Goal: Transaction & Acquisition: Purchase product/service

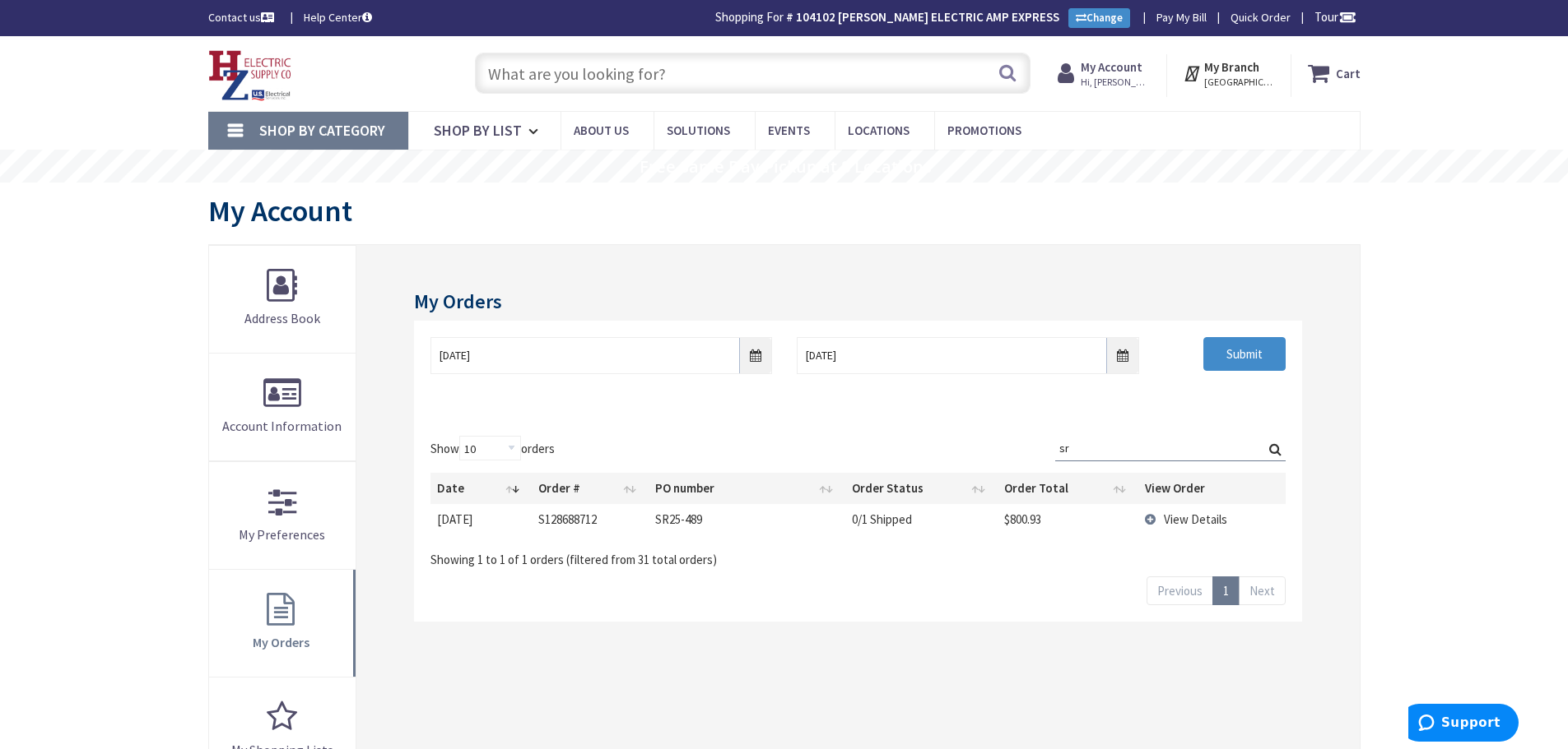
drag, startPoint x: 1090, startPoint y: 448, endPoint x: 867, endPoint y: 419, distance: 224.9
click at [867, 420] on div "Show 10 25 50 100 orders Search: sr Date Order # PO number Order Status Order T…" at bounding box center [857, 521] width 887 height 202
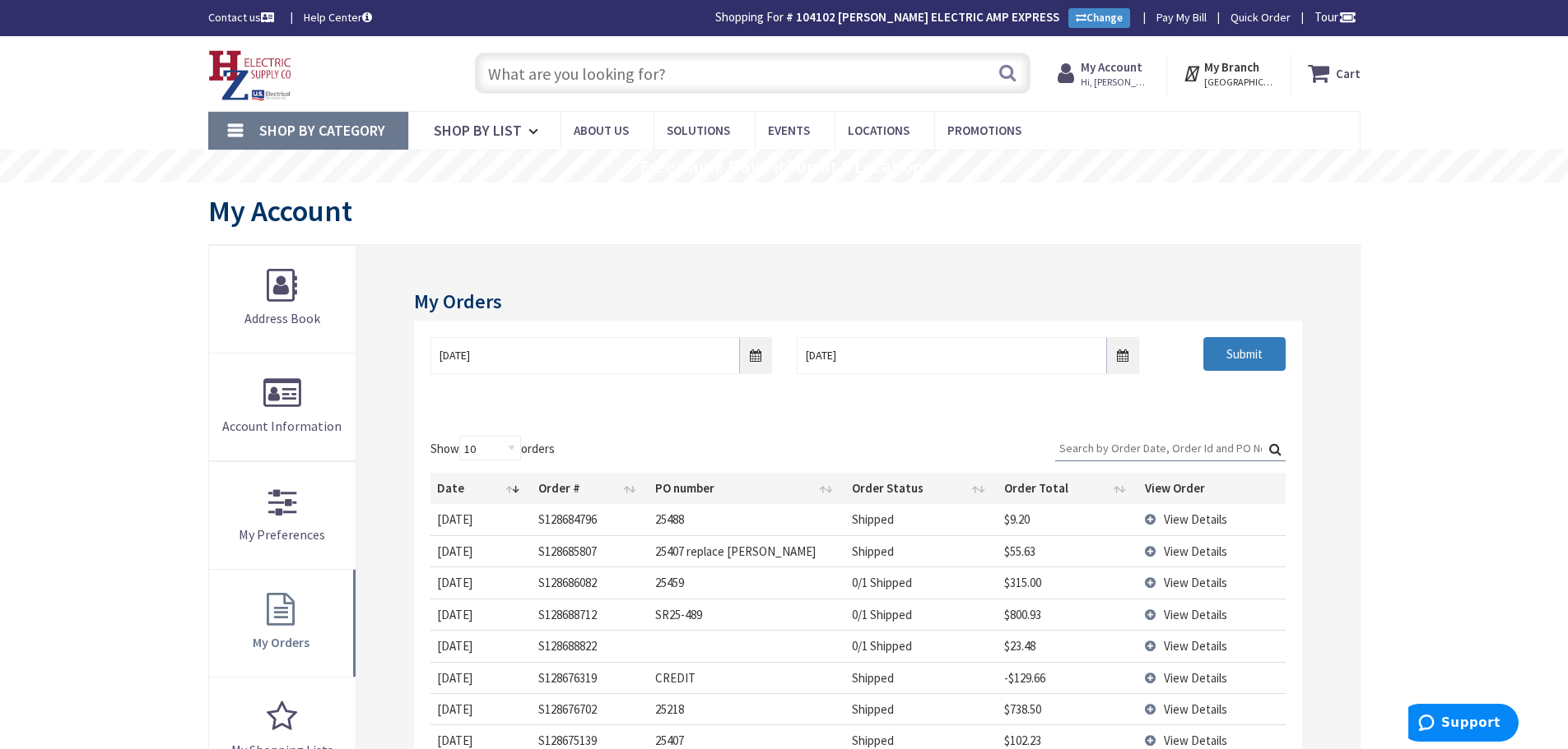
click at [1265, 359] on input "Submit" at bounding box center [1244, 354] width 82 height 35
click at [538, 62] on input "text" at bounding box center [752, 73] width 556 height 41
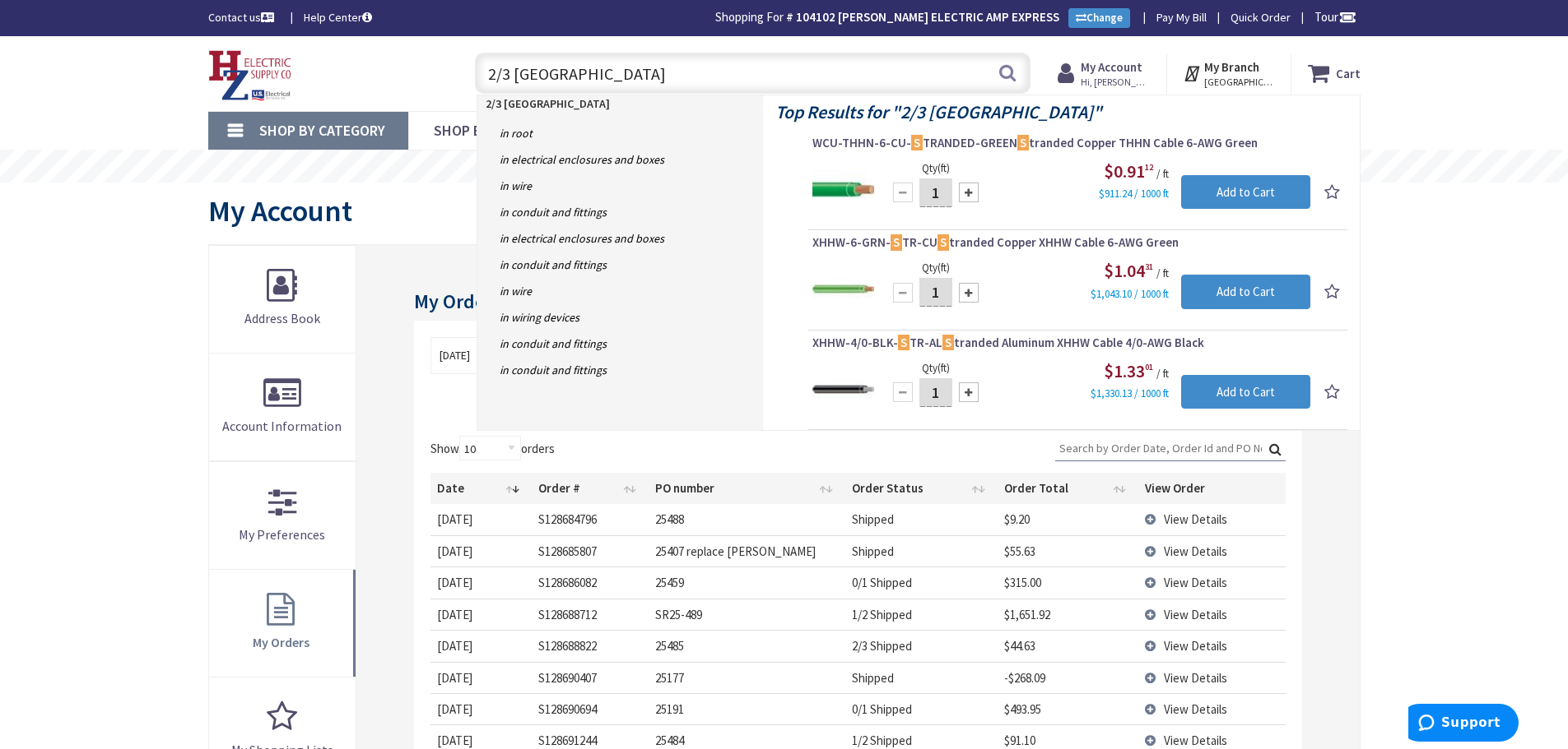
type input "2/3 romex"
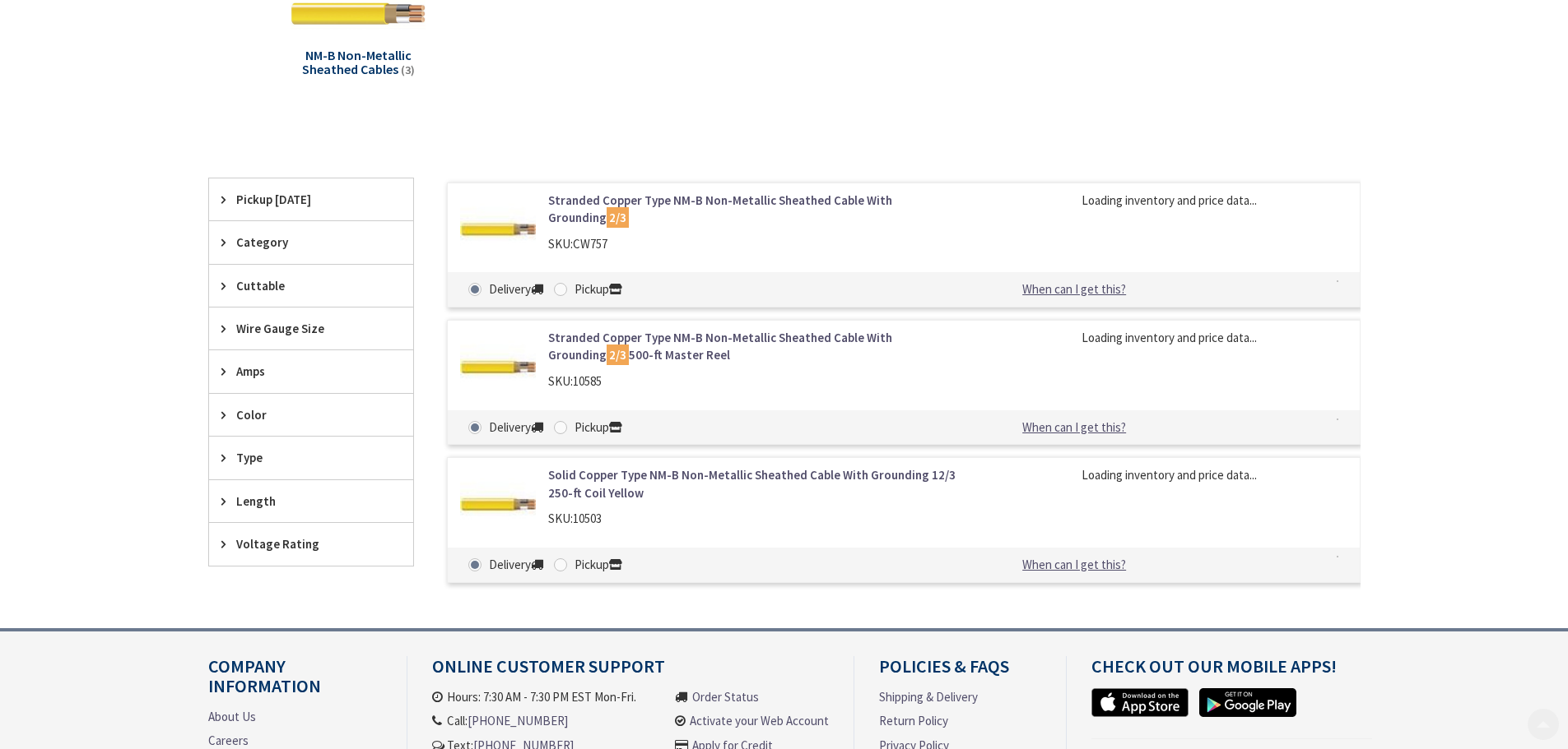
scroll to position [329, 0]
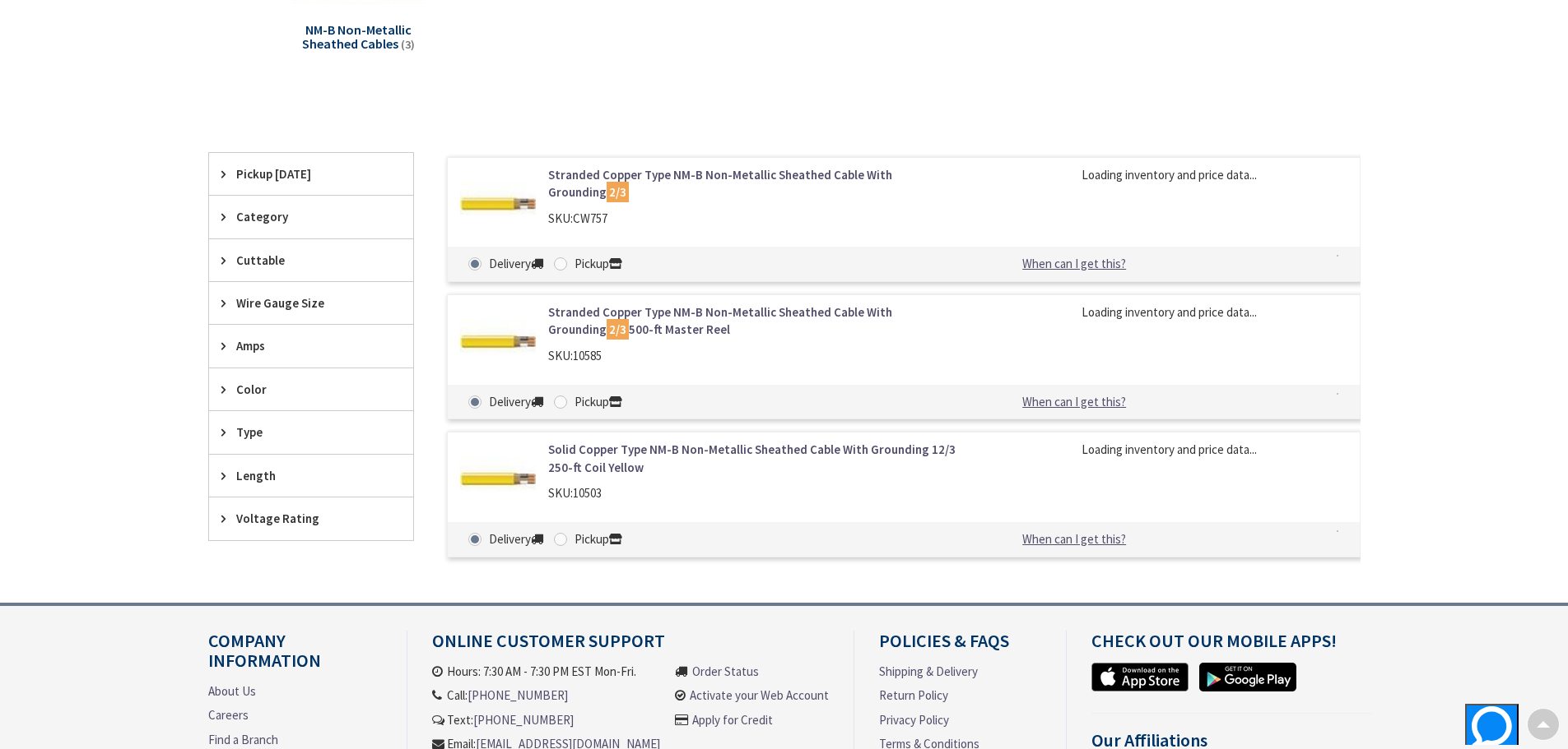
type input "Piper Farm, [STREET_ADDRESS]"
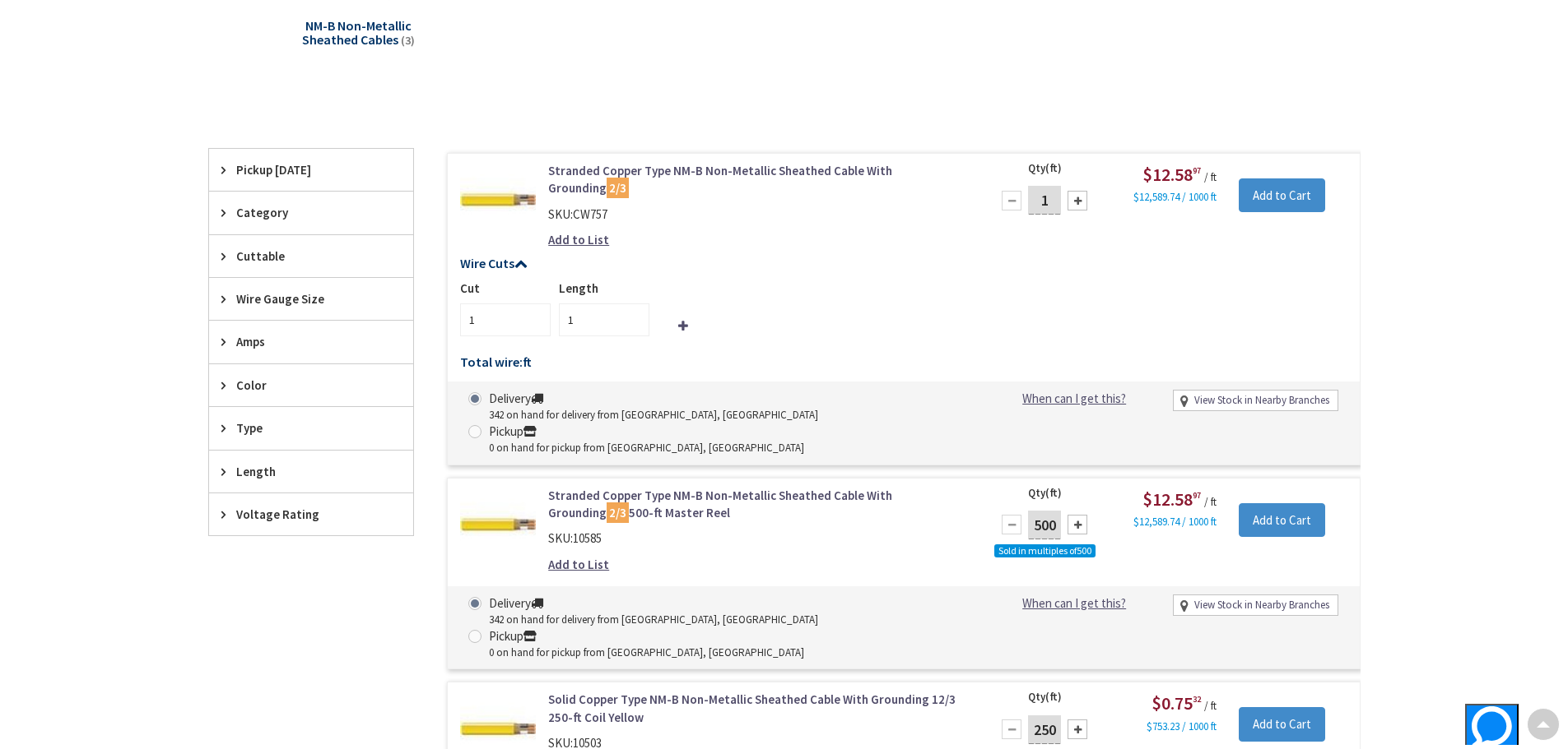
scroll to position [414, 0]
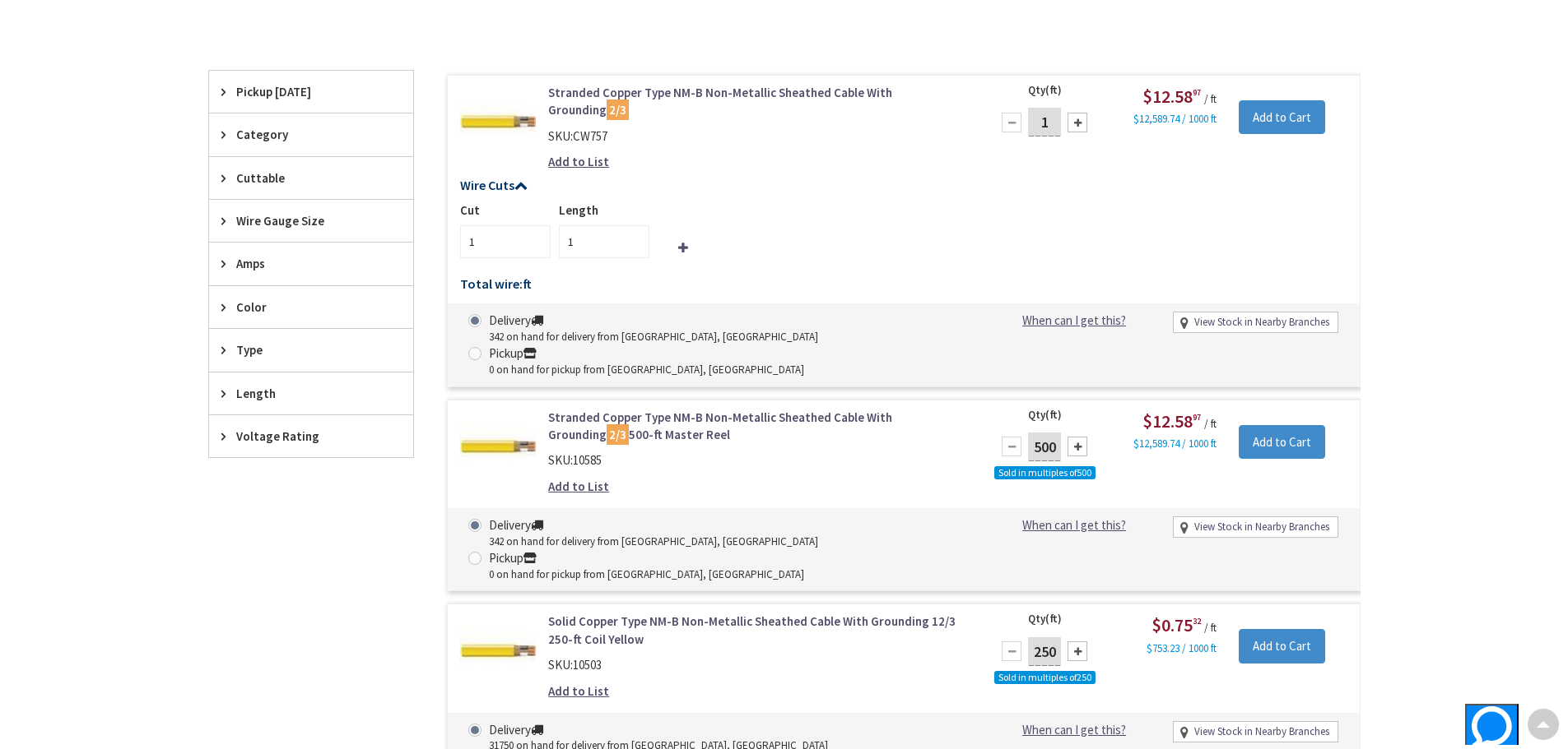
click at [768, 89] on link "Stranded Copper Type NM-B Non-Metallic Sheathed Cable With Grounding 2/3" at bounding box center [757, 101] width 419 height 35
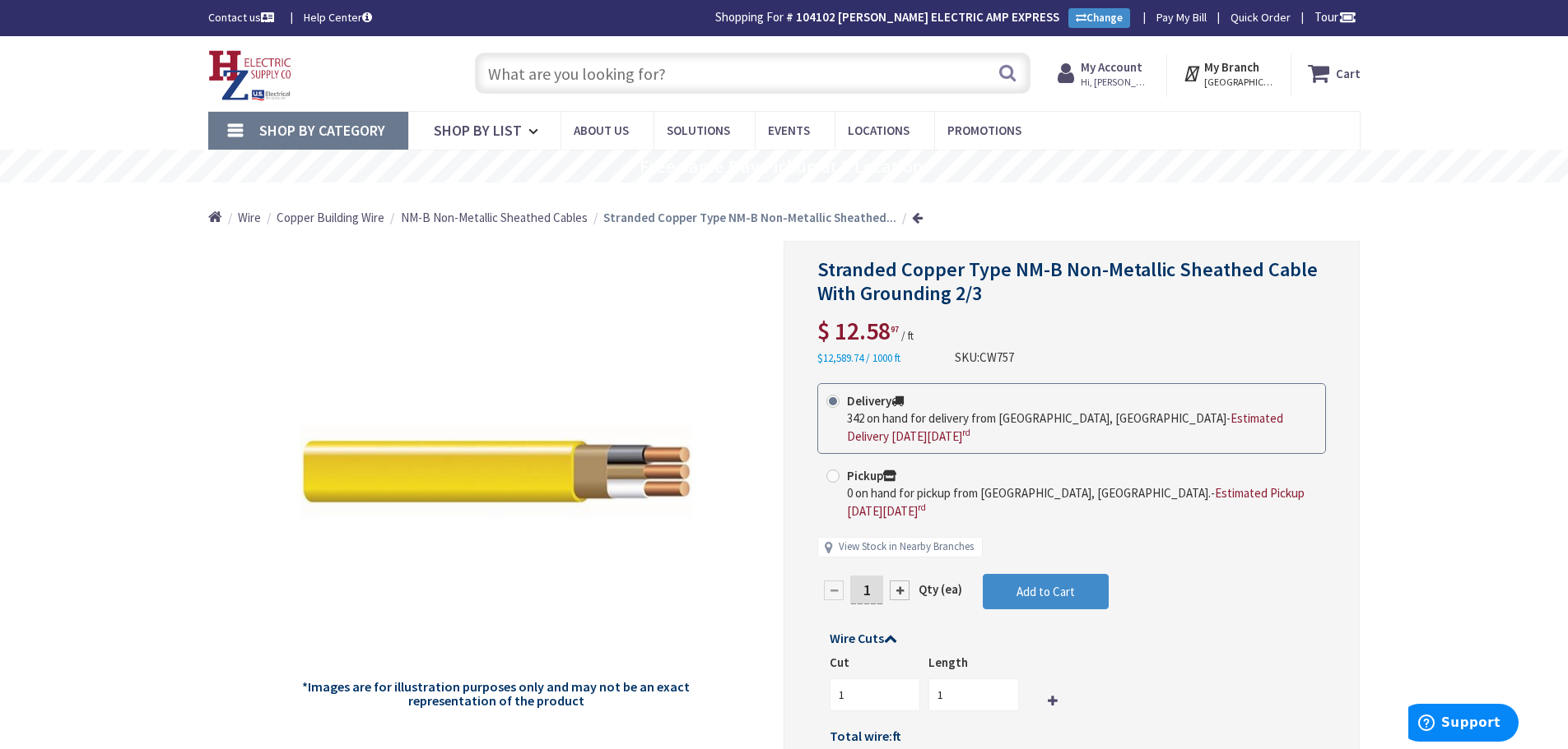
click at [1102, 71] on strong "My Account" at bounding box center [1111, 67] width 61 height 16
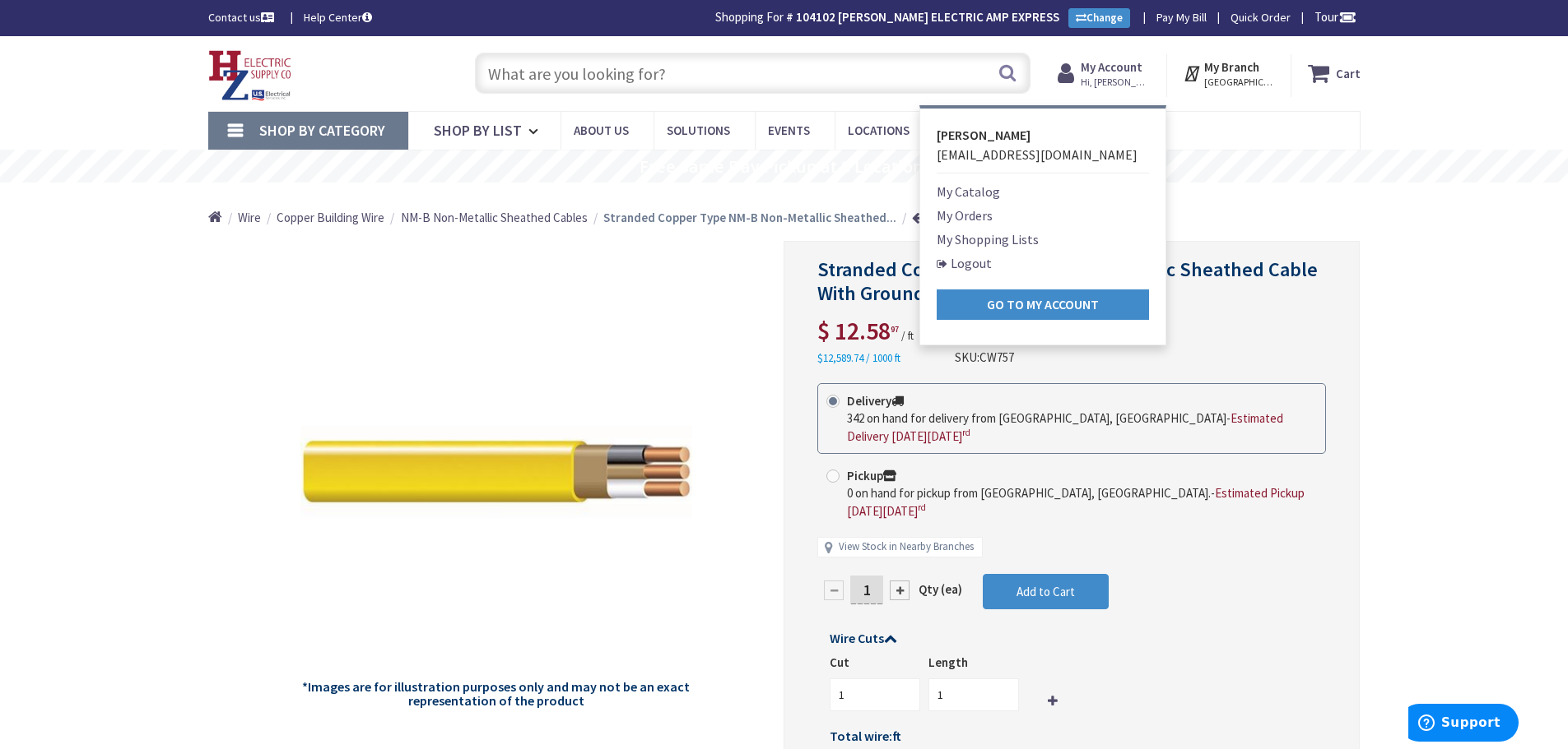
click at [955, 215] on link "My Orders" at bounding box center [964, 215] width 56 height 20
